Goal: Transaction & Acquisition: Purchase product/service

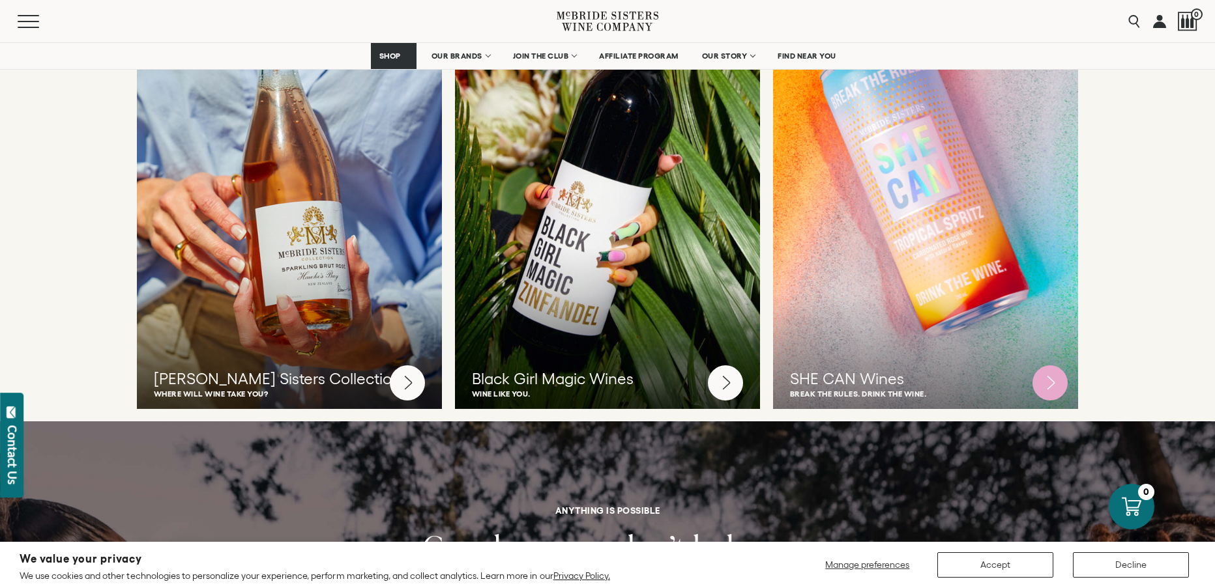
scroll to position [3388, 0]
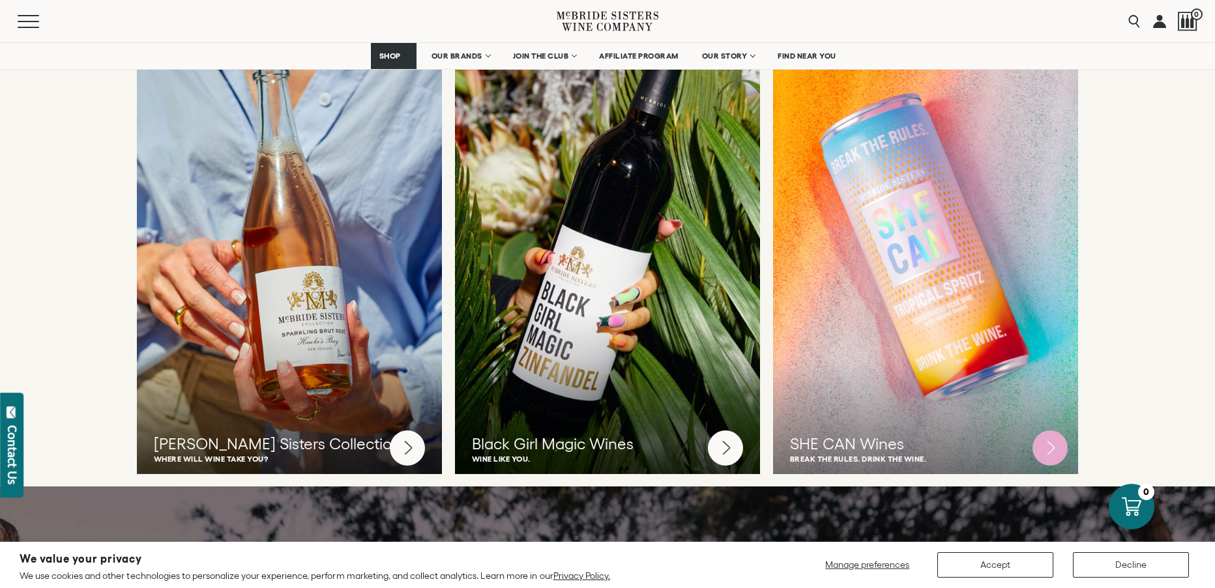
click at [1050, 431] on circle at bounding box center [1049, 448] width 35 height 35
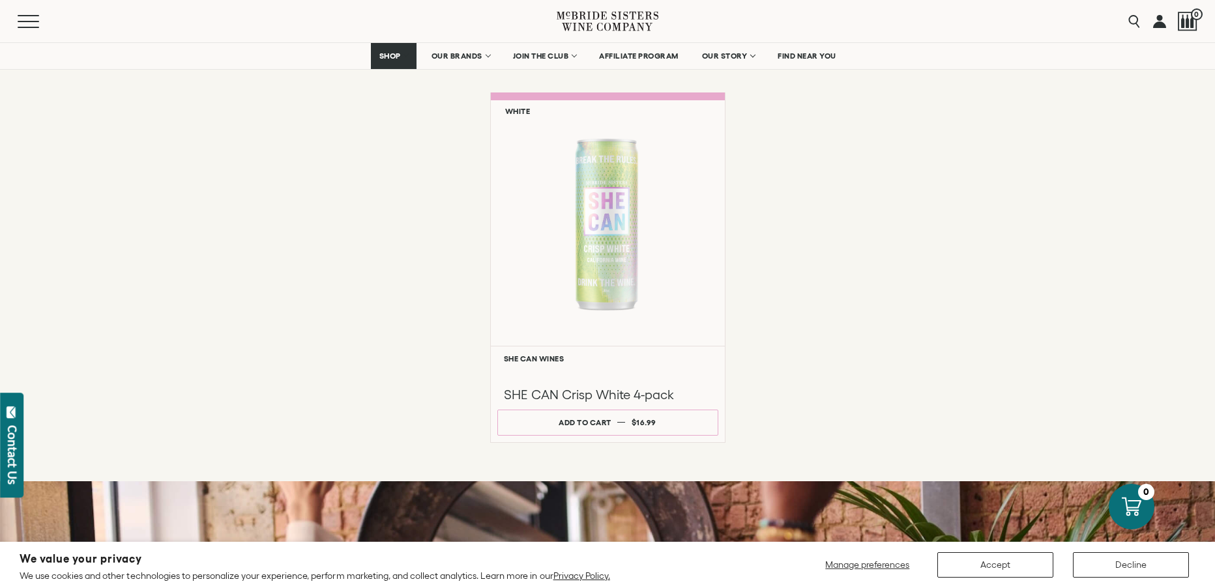
scroll to position [1043, 0]
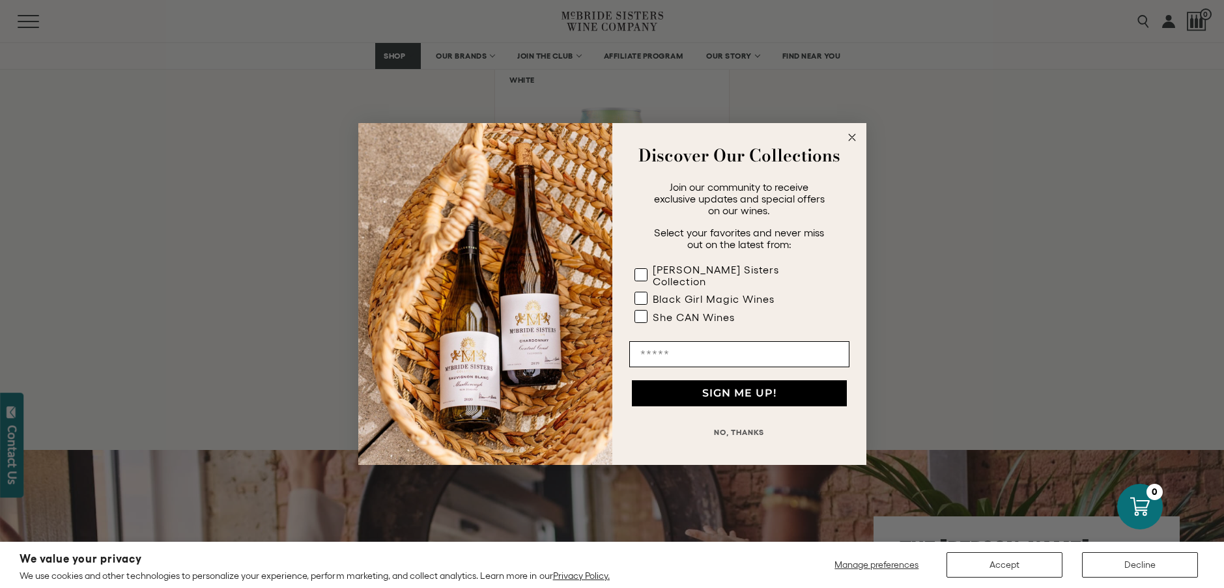
click at [848, 138] on circle "Close dialog" at bounding box center [851, 137] width 15 height 15
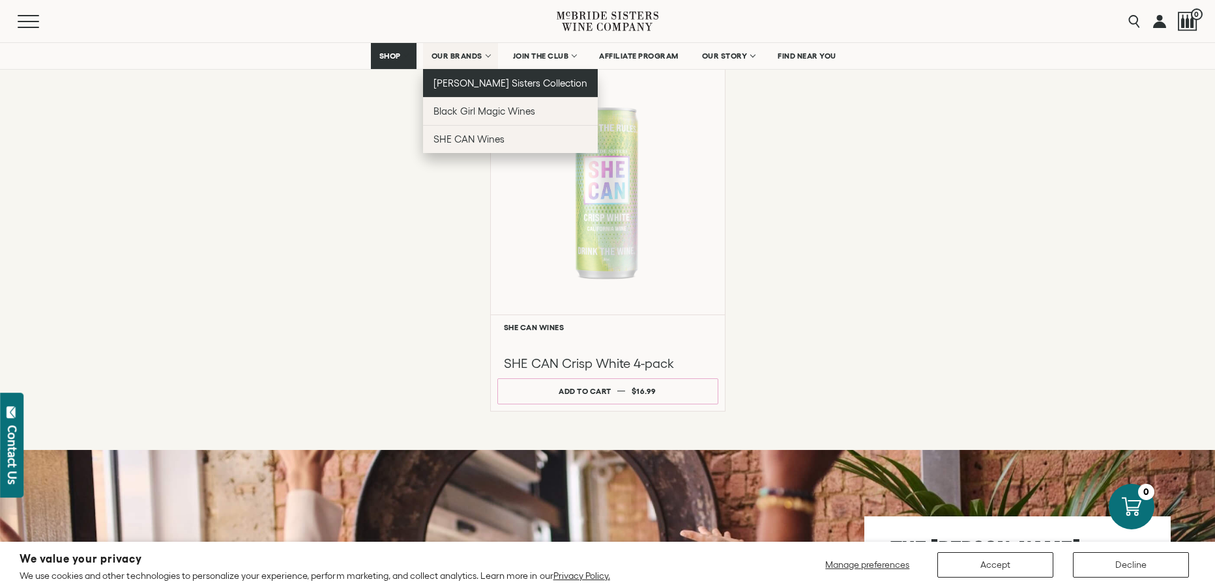
click at [491, 83] on span "[PERSON_NAME] Sisters Collection" at bounding box center [510, 83] width 154 height 11
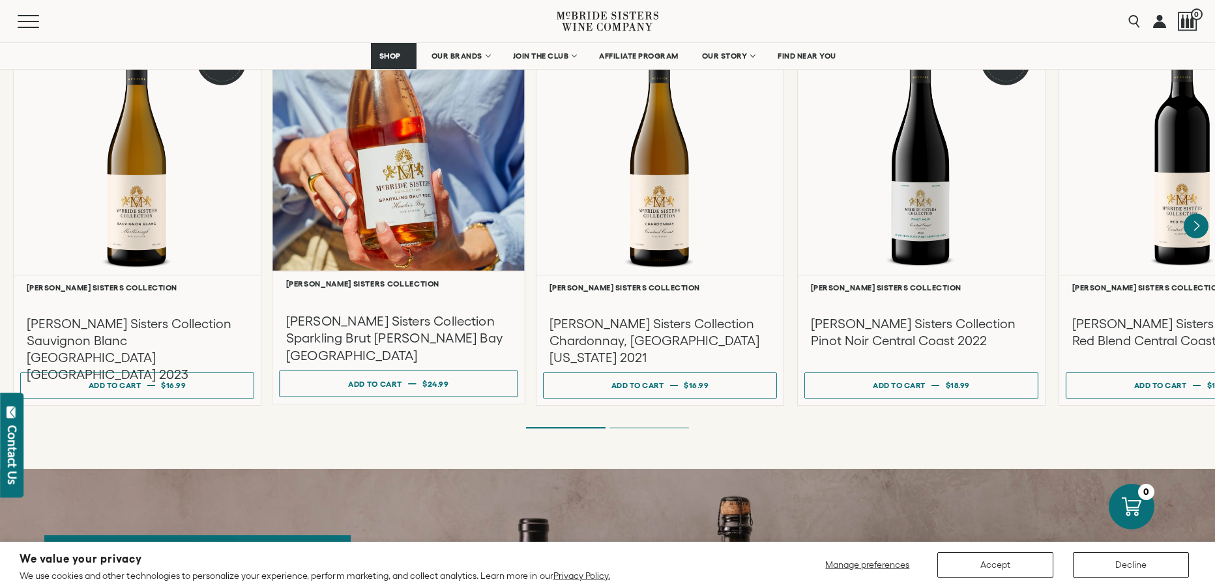
scroll to position [1173, 0]
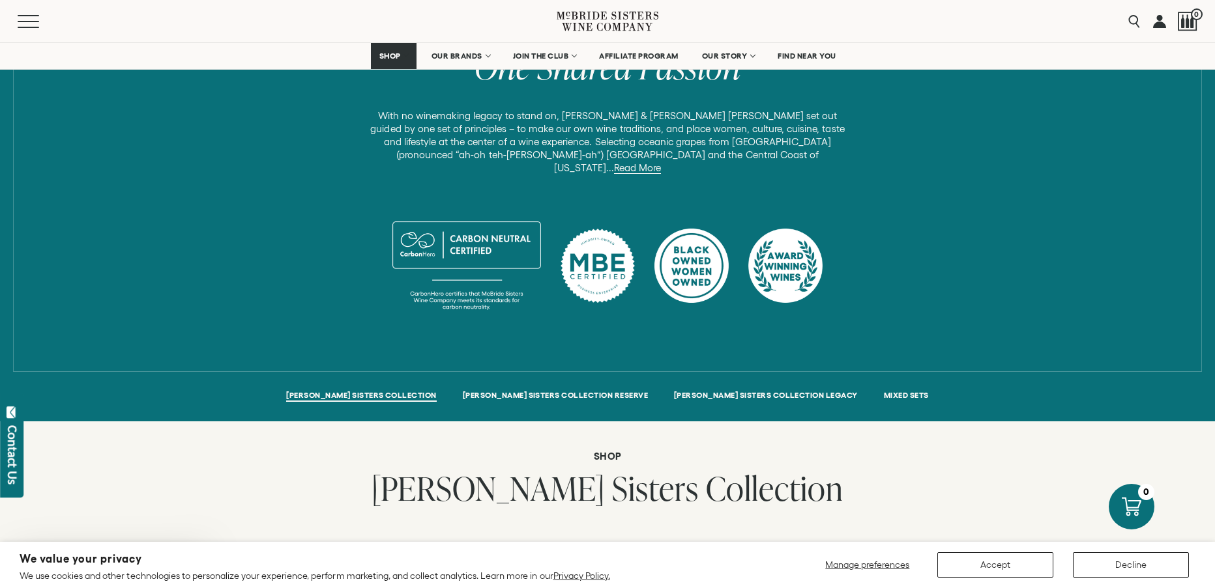
scroll to position [586, 0]
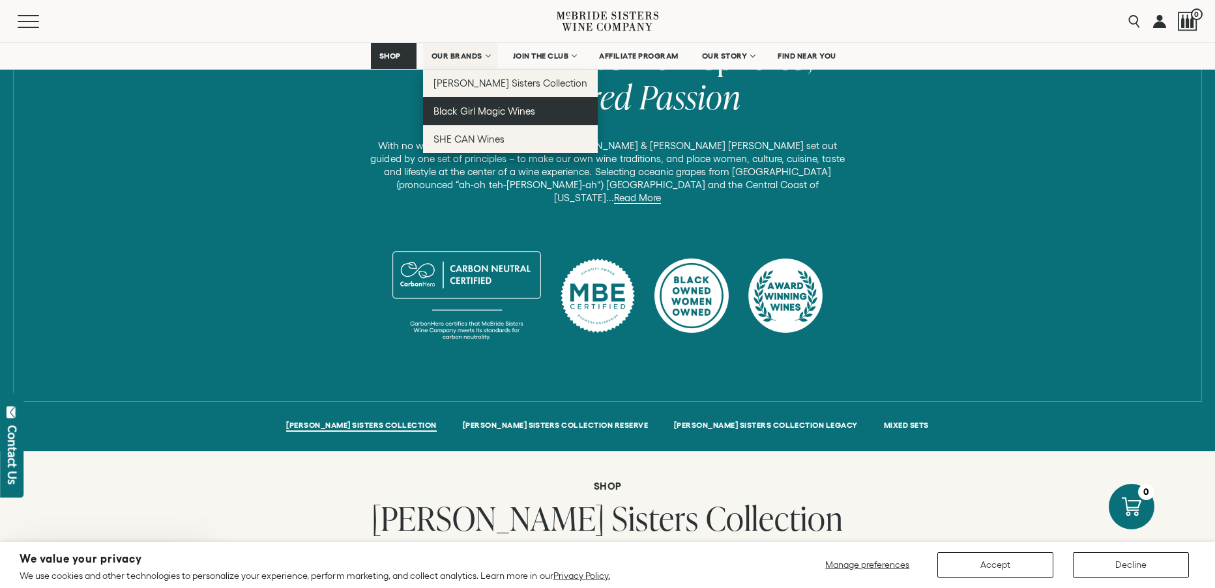
click at [476, 107] on span "Black Girl Magic Wines" at bounding box center [484, 111] width 102 height 11
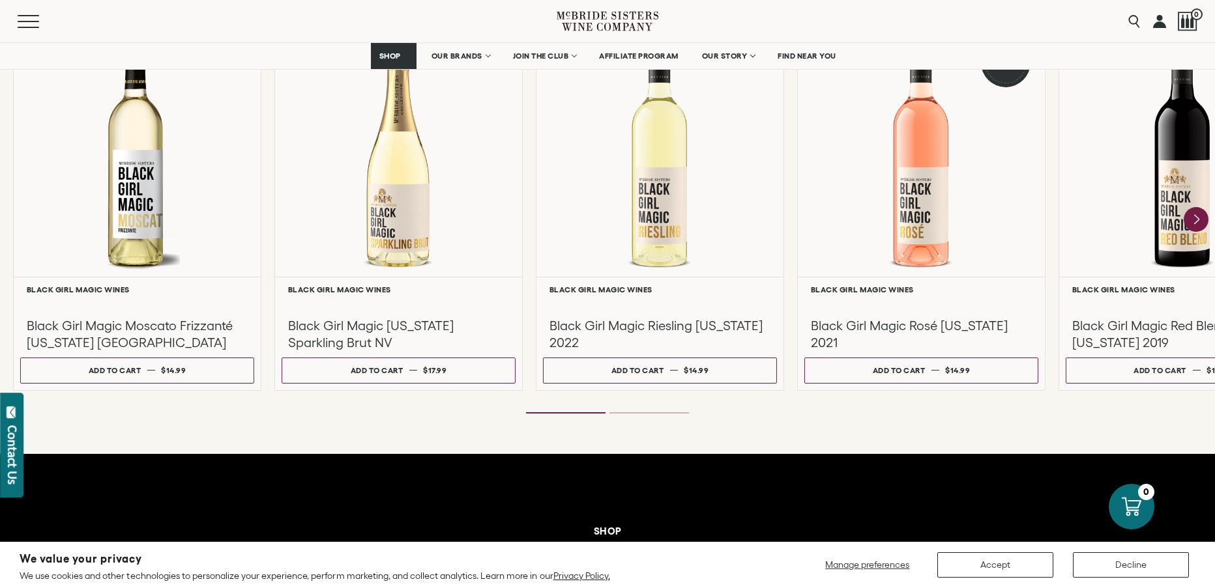
scroll to position [1173, 0]
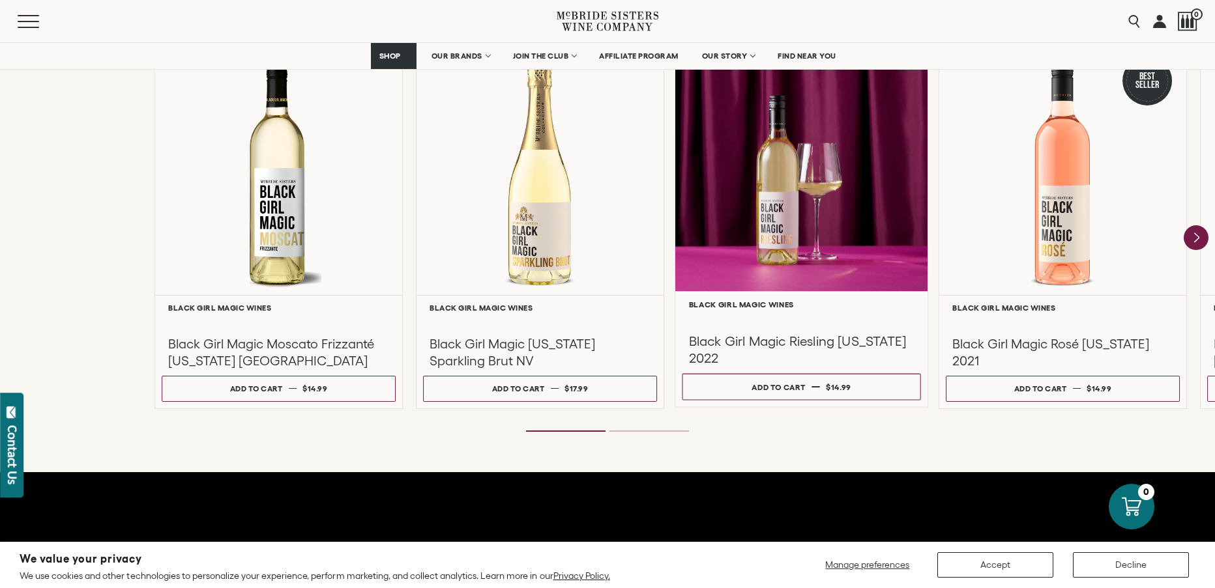
click at [1035, 379] on div "**********" at bounding box center [742, 225] width 1215 height 367
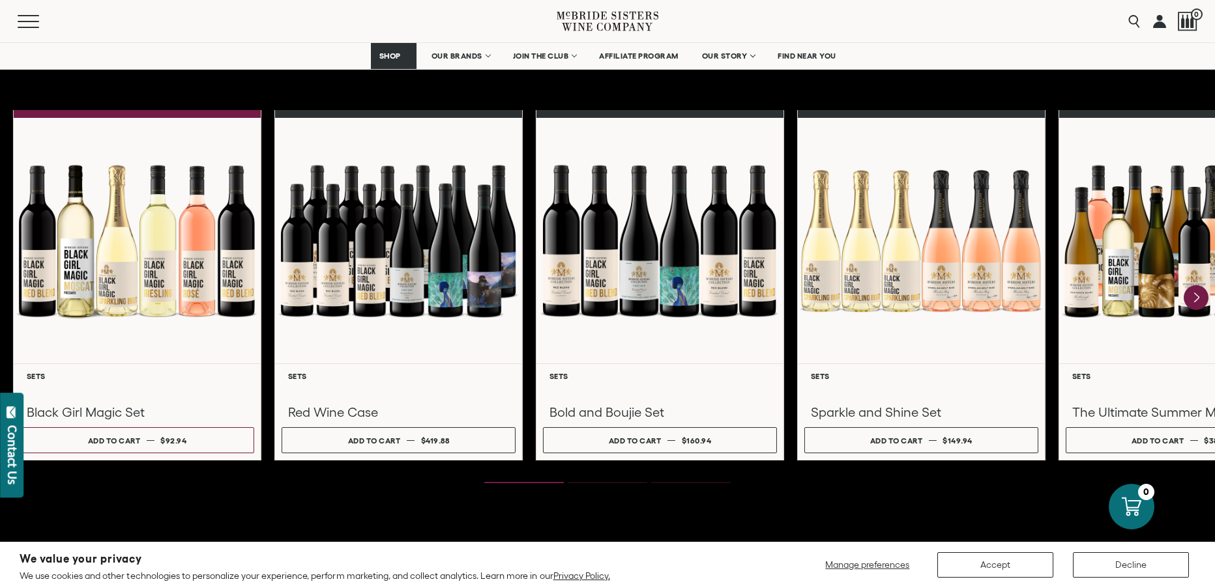
scroll to position [1499, 0]
